Goal: Information Seeking & Learning: Learn about a topic

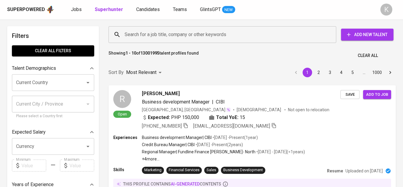
click at [191, 36] on input "Search for a job title, company or other keywords" at bounding box center [223, 34] width 201 height 11
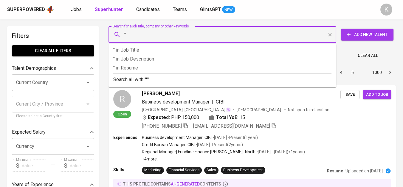
paste input "Kimeko Jasa Handal"
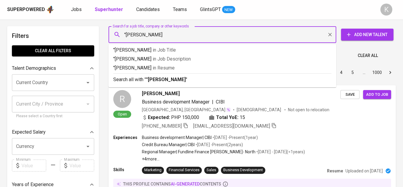
type input ""Kimeko Jasa Handal""
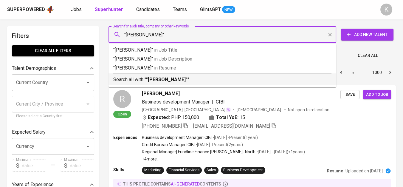
click at [198, 78] on p "Search all with " "Kimeko Jasa Handal" "" at bounding box center [222, 79] width 218 height 7
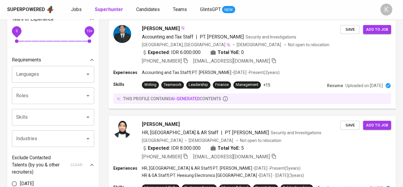
scroll to position [198, 0]
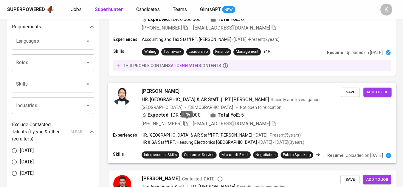
click at [186, 123] on icon "button" at bounding box center [185, 122] width 5 height 5
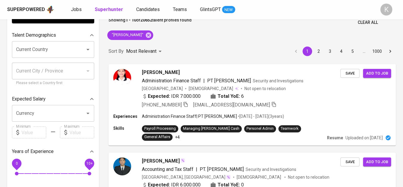
scroll to position [0, 0]
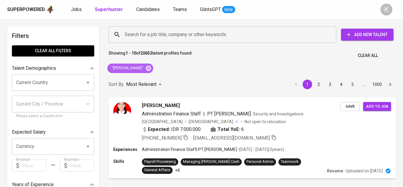
drag, startPoint x: 152, startPoint y: 68, endPoint x: 247, endPoint y: 186, distance: 150.6
click at [151, 68] on icon at bounding box center [148, 67] width 5 height 5
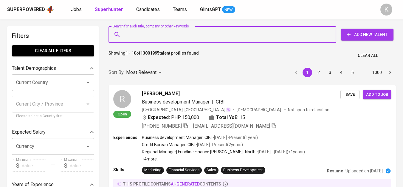
click at [174, 38] on input "Search for a job title, company or other keywords" at bounding box center [223, 34] width 201 height 11
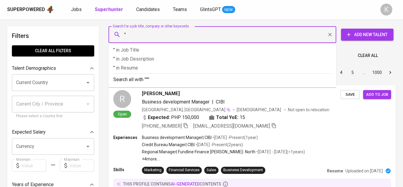
paste input "Glintsm2"
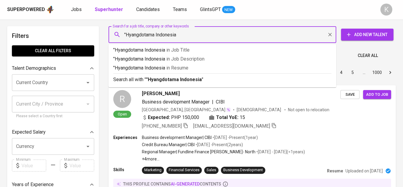
type input ""Hyangdotama Indonesia""
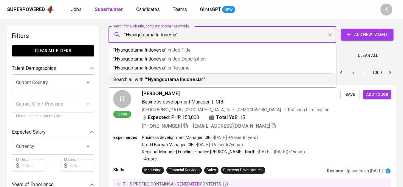
click at [182, 80] on b ""Hyangdotama Indonesia"" at bounding box center [174, 80] width 57 height 6
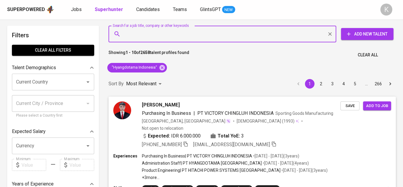
scroll to position [66, 0]
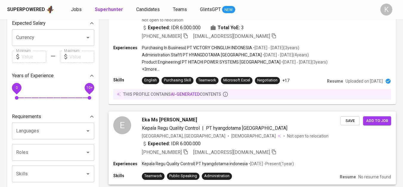
scroll to position [132, 0]
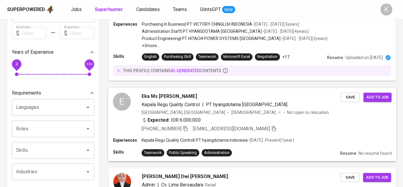
click at [186, 125] on icon "button" at bounding box center [185, 127] width 5 height 5
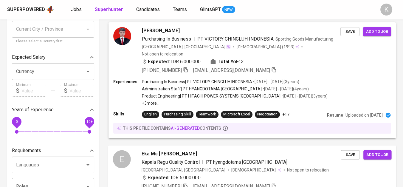
scroll to position [0, 0]
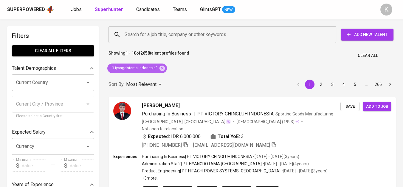
drag, startPoint x: 162, startPoint y: 68, endPoint x: 117, endPoint y: 2, distance: 79.7
click at [162, 68] on icon at bounding box center [161, 67] width 5 height 5
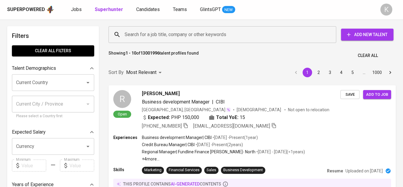
click at [148, 35] on input "Search for a job title, company or other keywords" at bounding box center [223, 34] width 201 height 11
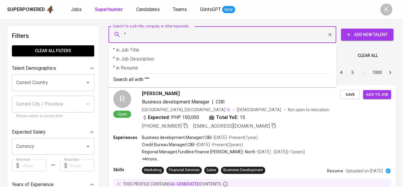
paste input "PT. PERDANA UNICORN SPBU KUNJANG"
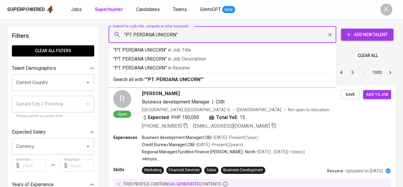
click at [134, 35] on input ""PT. PERDANA UNICORN"" at bounding box center [223, 34] width 201 height 11
type input "PERDANA UNICORN""
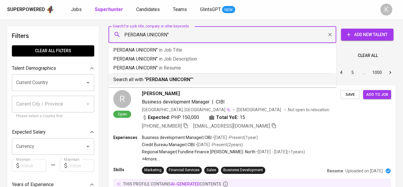
click at [173, 79] on b "PERDANA UNICORN"" at bounding box center [169, 80] width 46 height 6
